Goal: Browse casually

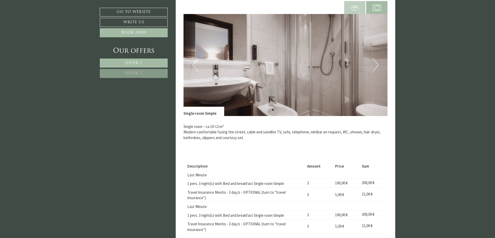
scroll to position [337, 0]
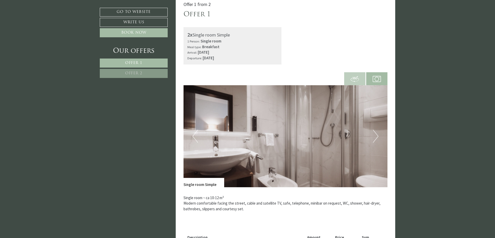
click at [198, 134] on button "Previous" at bounding box center [195, 136] width 5 height 13
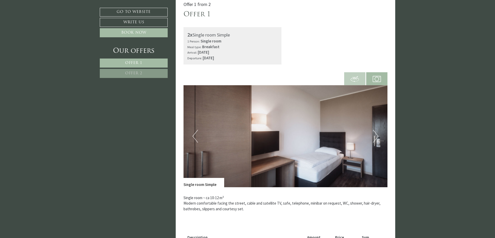
click at [199, 134] on img at bounding box center [286, 136] width 204 height 102
click at [197, 135] on button "Previous" at bounding box center [195, 136] width 5 height 13
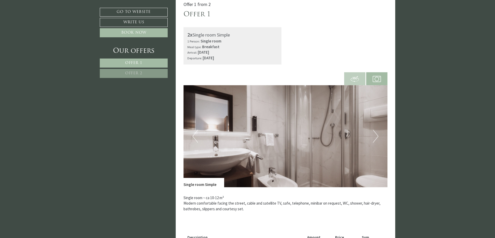
click at [193, 135] on button "Previous" at bounding box center [195, 136] width 5 height 13
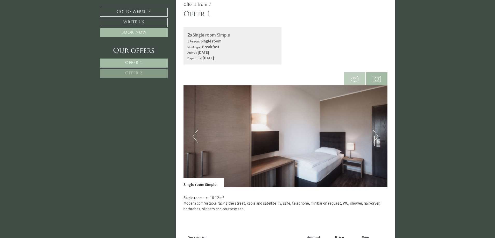
click at [193, 135] on button "Previous" at bounding box center [195, 136] width 5 height 13
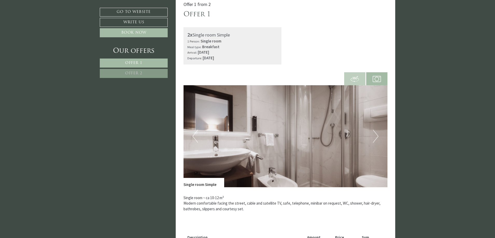
click at [193, 135] on button "Previous" at bounding box center [195, 136] width 5 height 13
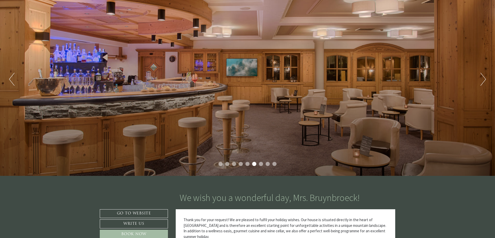
scroll to position [0, 0]
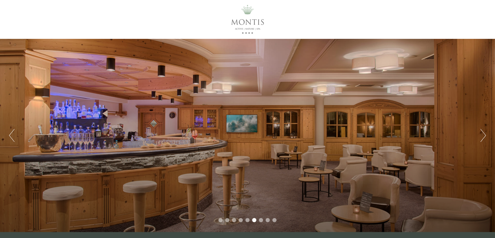
click at [487, 136] on div "Previous Next 1 2 3 4 5 6 7 8 9" at bounding box center [247, 135] width 495 height 193
click at [483, 137] on button "Next" at bounding box center [483, 135] width 5 height 13
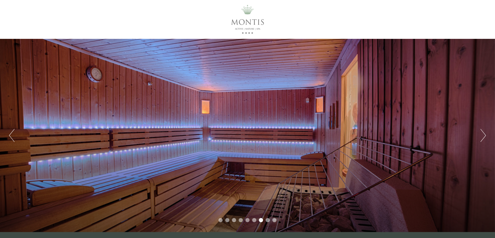
click at [482, 138] on button "Next" at bounding box center [483, 135] width 5 height 13
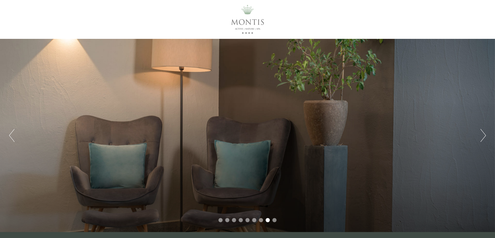
click at [481, 138] on button "Next" at bounding box center [483, 135] width 5 height 13
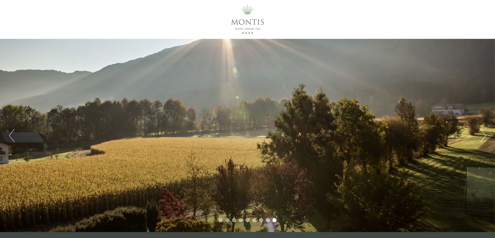
click at [481, 138] on button "Next" at bounding box center [483, 135] width 5 height 13
